Goal: Task Accomplishment & Management: Use online tool/utility

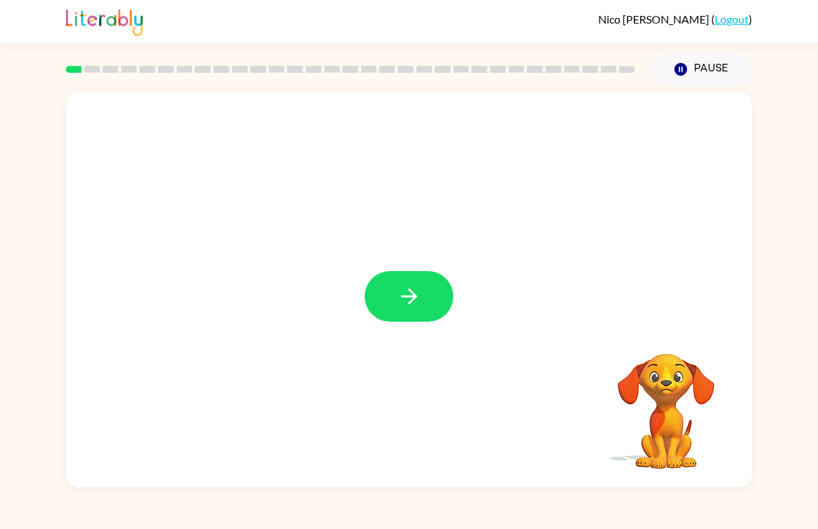
click at [423, 319] on button "button" at bounding box center [408, 296] width 89 height 51
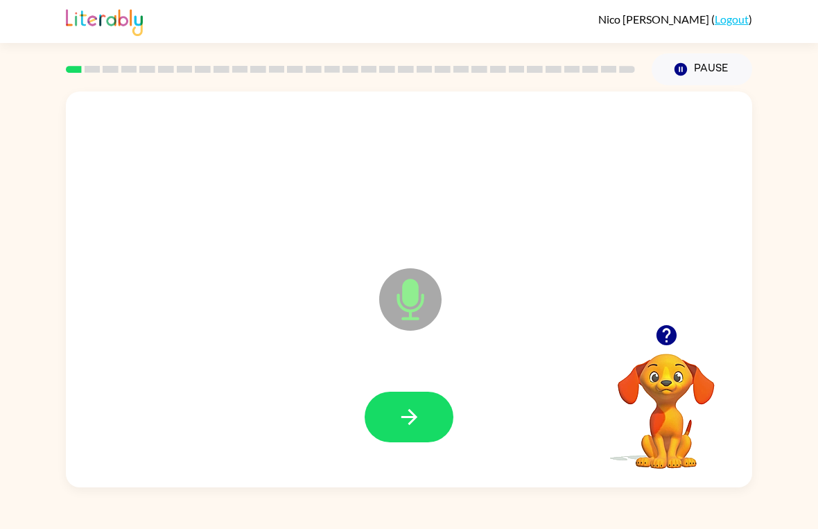
click at [412, 402] on button "button" at bounding box center [408, 416] width 89 height 51
click at [380, 411] on button "button" at bounding box center [408, 416] width 89 height 51
click at [387, 396] on button "button" at bounding box center [408, 416] width 89 height 51
click at [400, 395] on button "button" at bounding box center [408, 416] width 89 height 51
click at [668, 351] on button "button" at bounding box center [666, 334] width 35 height 35
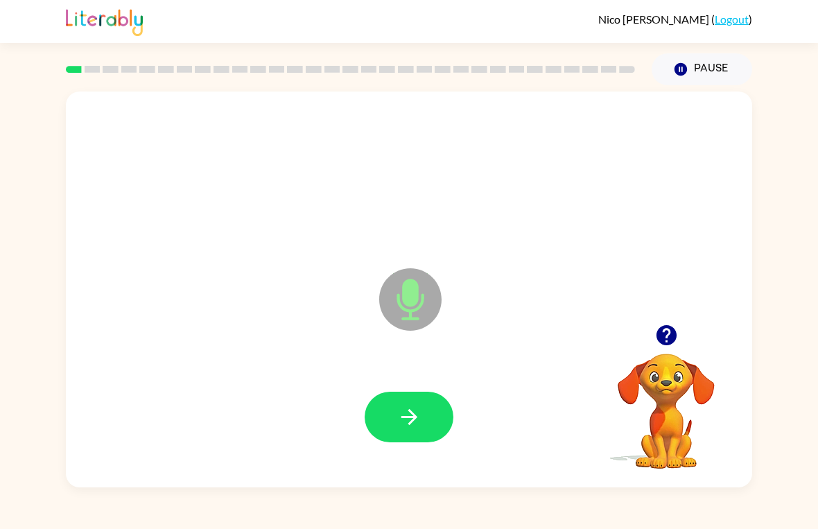
click at [404, 400] on button "button" at bounding box center [408, 416] width 89 height 51
click at [672, 339] on icon "button" at bounding box center [665, 335] width 20 height 20
click at [387, 395] on button "button" at bounding box center [408, 416] width 89 height 51
click at [412, 404] on button "button" at bounding box center [408, 416] width 89 height 51
click at [432, 419] on button "button" at bounding box center [408, 416] width 89 height 51
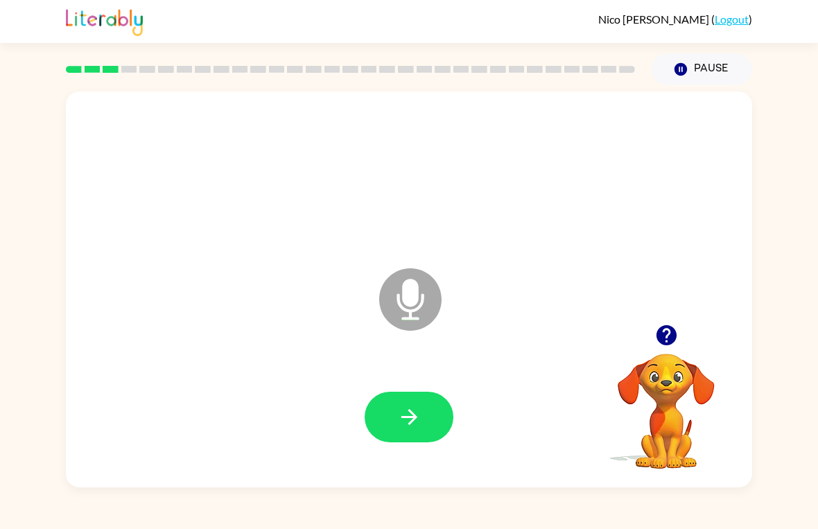
click at [418, 396] on button "button" at bounding box center [408, 416] width 89 height 51
click at [407, 409] on icon "button" at bounding box center [409, 417] width 24 height 24
click at [412, 409] on icon "button" at bounding box center [409, 417] width 24 height 24
click at [413, 410] on icon "button" at bounding box center [409, 417] width 24 height 24
click at [423, 413] on button "button" at bounding box center [408, 416] width 89 height 51
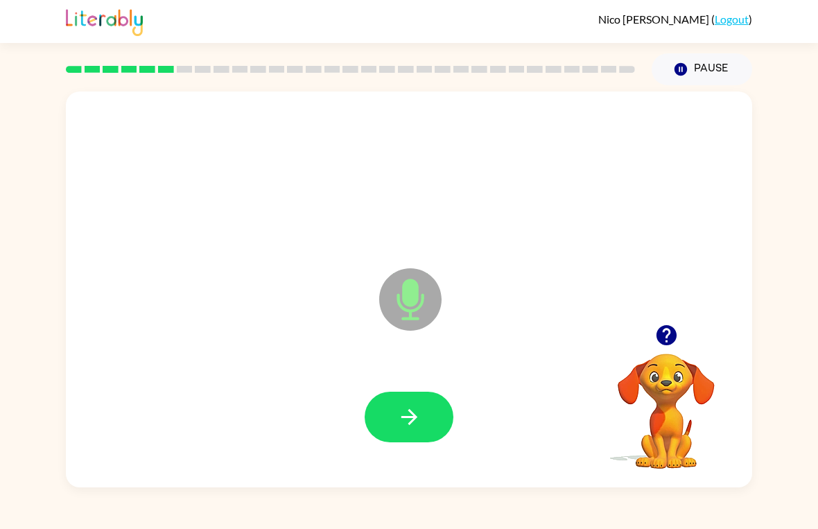
click at [403, 406] on icon "button" at bounding box center [409, 417] width 24 height 24
click at [669, 326] on icon "button" at bounding box center [665, 335] width 20 height 20
click at [409, 401] on button "button" at bounding box center [408, 416] width 89 height 51
click at [401, 413] on icon "button" at bounding box center [409, 417] width 24 height 24
click at [402, 392] on button "button" at bounding box center [408, 416] width 89 height 51
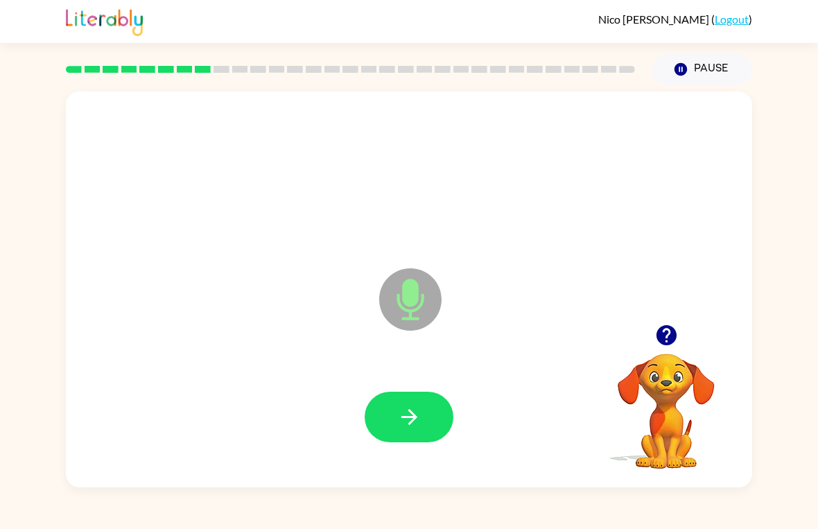
click at [398, 400] on button "button" at bounding box center [408, 416] width 89 height 51
click at [418, 396] on button "button" at bounding box center [408, 416] width 89 height 51
click at [398, 422] on icon "button" at bounding box center [409, 417] width 24 height 24
click at [416, 423] on icon "button" at bounding box center [409, 417] width 24 height 24
click at [415, 411] on icon "button" at bounding box center [409, 417] width 24 height 24
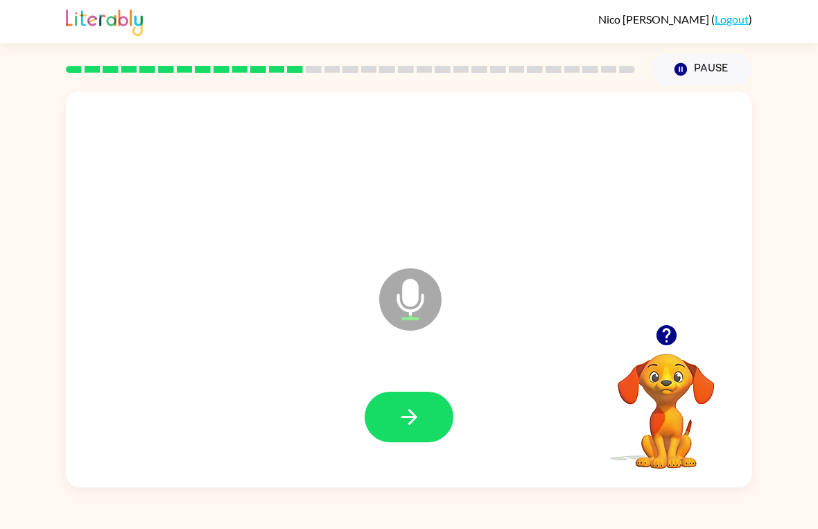
click at [373, 376] on div at bounding box center [409, 417] width 658 height 114
click at [395, 420] on button "button" at bounding box center [408, 416] width 89 height 51
click at [416, 407] on icon "button" at bounding box center [409, 417] width 24 height 24
click at [410, 418] on icon "button" at bounding box center [409, 417] width 24 height 24
click at [392, 421] on button "button" at bounding box center [408, 416] width 89 height 51
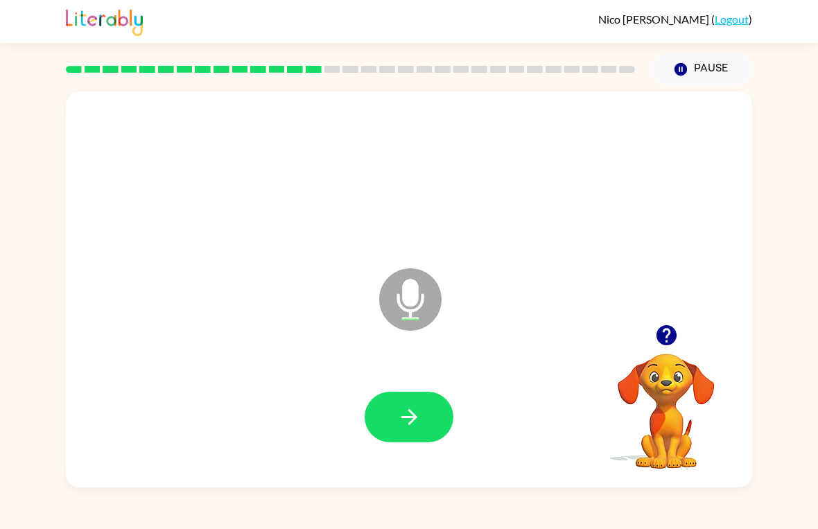
click at [402, 422] on icon "button" at bounding box center [409, 417] width 24 height 24
click at [414, 421] on icon "button" at bounding box center [408, 417] width 16 height 16
click at [402, 415] on icon "button" at bounding box center [409, 417] width 24 height 24
click at [432, 406] on button "button" at bounding box center [408, 416] width 89 height 51
click at [412, 436] on button "button" at bounding box center [408, 416] width 89 height 51
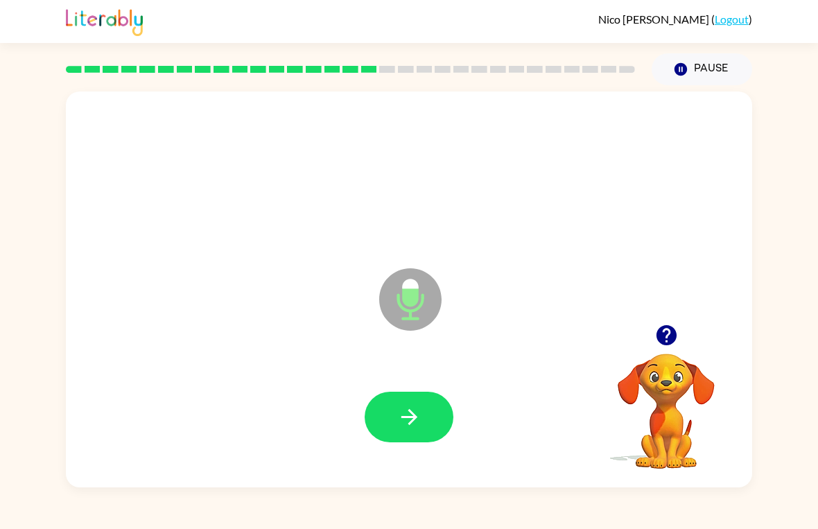
click at [417, 393] on button "button" at bounding box center [408, 416] width 89 height 51
click at [430, 385] on div at bounding box center [409, 417] width 658 height 114
click at [394, 412] on button "button" at bounding box center [408, 416] width 89 height 51
click at [405, 429] on icon "button" at bounding box center [409, 417] width 24 height 24
click at [662, 333] on icon "button" at bounding box center [665, 335] width 20 height 20
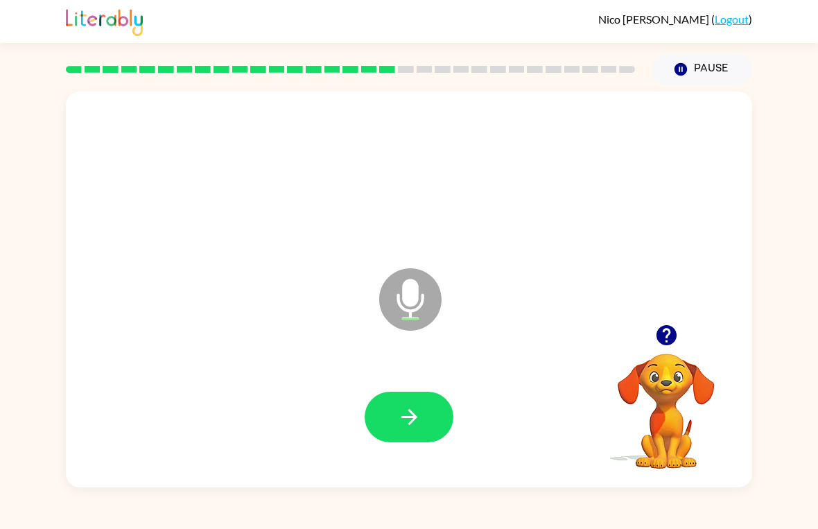
click at [403, 418] on icon "button" at bounding box center [409, 417] width 24 height 24
click at [412, 416] on icon "button" at bounding box center [408, 417] width 16 height 16
click at [405, 407] on icon "button" at bounding box center [409, 417] width 24 height 24
click at [407, 374] on div at bounding box center [409, 417] width 658 height 114
click at [442, 395] on div at bounding box center [408, 416] width 89 height 51
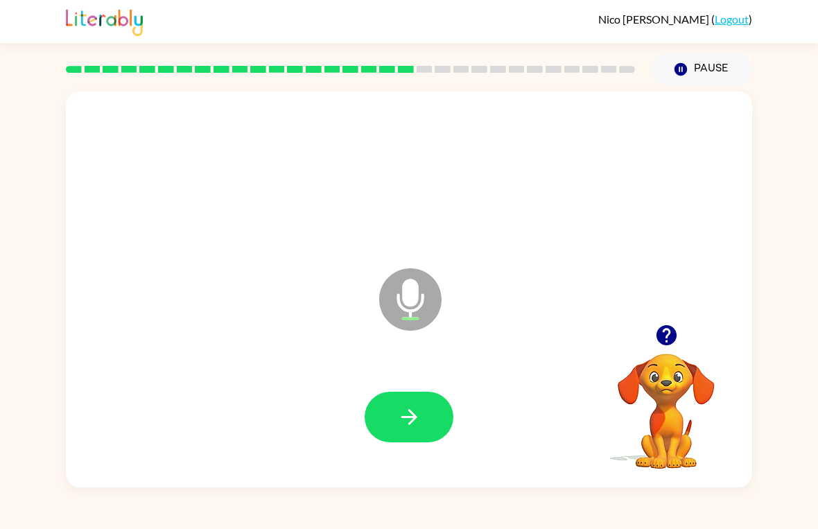
click at [417, 411] on icon "button" at bounding box center [409, 417] width 24 height 24
click at [664, 339] on icon "button" at bounding box center [665, 335] width 20 height 20
click at [658, 331] on div "Microphone The Microphone is here when it is your turn to talk" at bounding box center [409, 289] width 686 height 396
click at [409, 414] on icon "button" at bounding box center [409, 417] width 24 height 24
click at [652, 333] on button "button" at bounding box center [666, 334] width 35 height 35
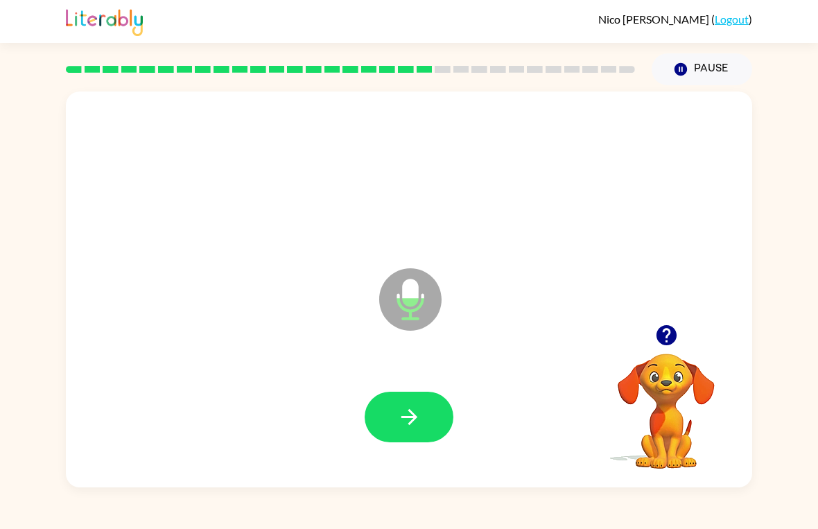
click at [419, 407] on icon "button" at bounding box center [409, 417] width 24 height 24
click at [418, 405] on icon "button" at bounding box center [409, 417] width 24 height 24
click at [413, 398] on button "button" at bounding box center [408, 416] width 89 height 51
click at [392, 400] on button "button" at bounding box center [408, 416] width 89 height 51
click at [414, 396] on button "button" at bounding box center [408, 416] width 89 height 51
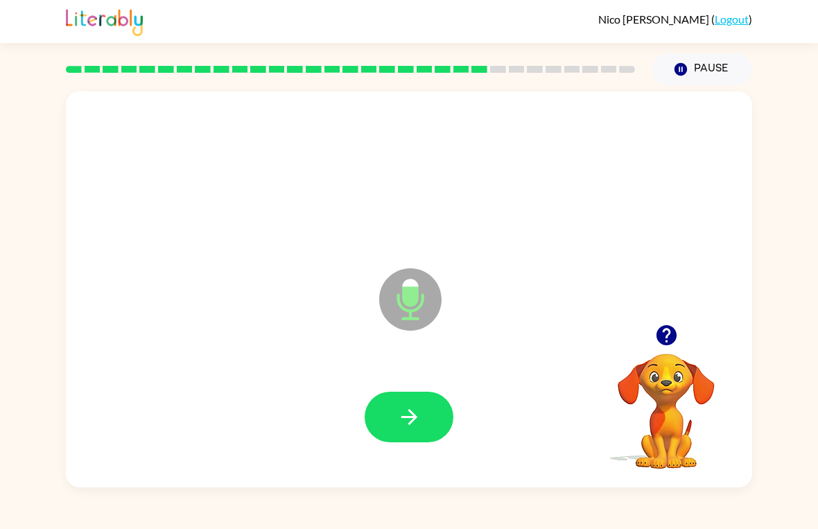
click at [397, 407] on icon "button" at bounding box center [409, 417] width 24 height 24
click at [421, 411] on icon "button" at bounding box center [409, 417] width 24 height 24
click at [420, 419] on icon "button" at bounding box center [409, 417] width 24 height 24
click at [401, 409] on icon "button" at bounding box center [409, 417] width 24 height 24
click at [413, 398] on button "button" at bounding box center [408, 416] width 89 height 51
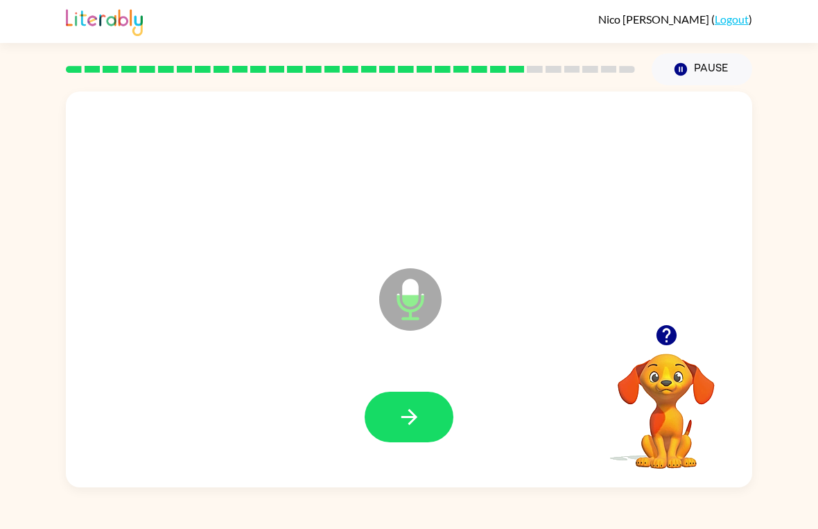
click at [433, 408] on button "button" at bounding box center [408, 416] width 89 height 51
click at [409, 405] on icon "button" at bounding box center [409, 417] width 24 height 24
click at [407, 404] on button "button" at bounding box center [408, 416] width 89 height 51
click at [397, 409] on icon "button" at bounding box center [409, 417] width 24 height 24
click at [668, 338] on icon "button" at bounding box center [665, 335] width 20 height 20
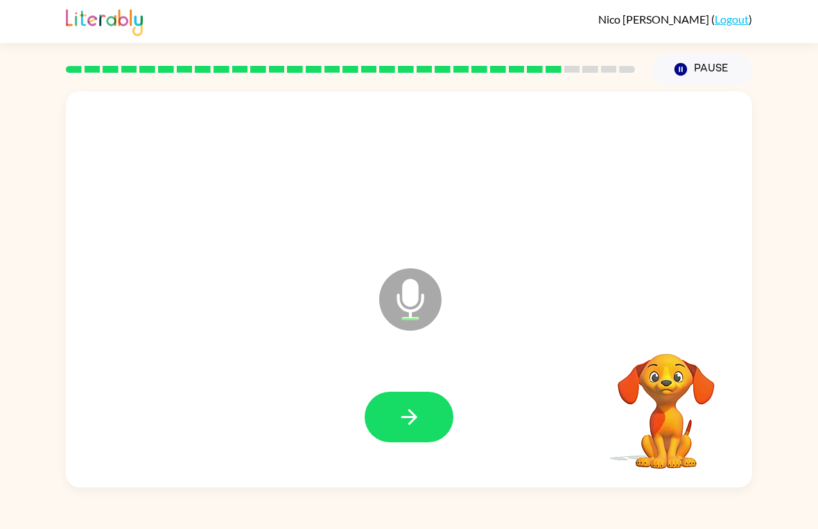
click at [660, 341] on video "Your browser must support playing .mp4 files to use Literably. Please try using…" at bounding box center [666, 401] width 139 height 139
click at [409, 405] on icon "button" at bounding box center [409, 417] width 24 height 24
click at [386, 405] on button "button" at bounding box center [408, 416] width 89 height 51
click at [410, 414] on icon "button" at bounding box center [409, 417] width 24 height 24
click at [407, 413] on icon "button" at bounding box center [409, 417] width 24 height 24
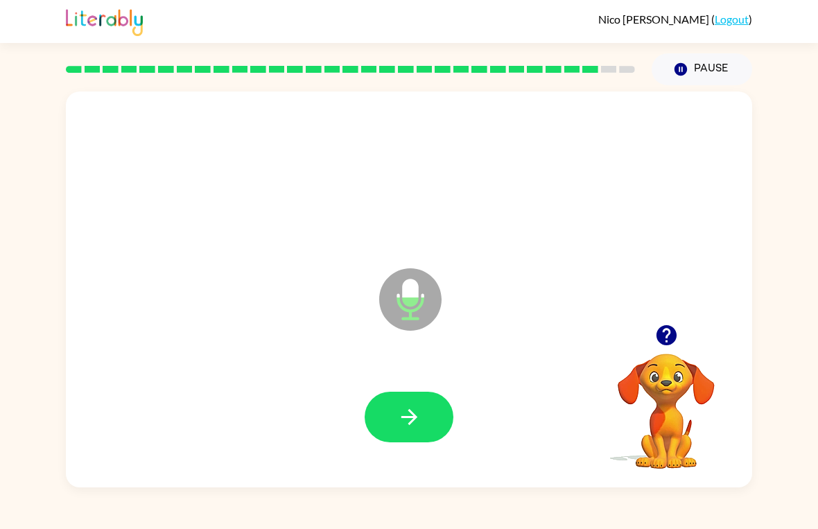
click at [410, 413] on icon "button" at bounding box center [408, 417] width 16 height 16
click at [405, 414] on icon "button" at bounding box center [409, 417] width 24 height 24
click at [415, 416] on icon "button" at bounding box center [408, 417] width 16 height 16
click at [406, 402] on button "button" at bounding box center [408, 416] width 89 height 51
